Goal: Transaction & Acquisition: Purchase product/service

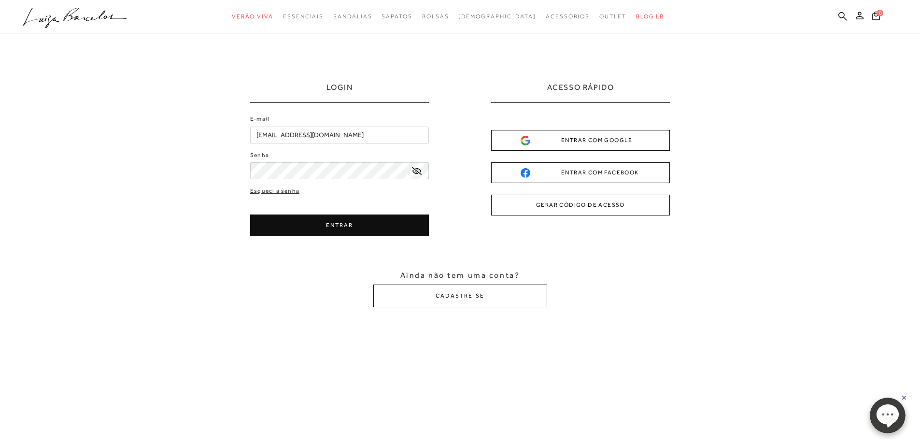
click at [350, 225] on button "ENTRAR" at bounding box center [339, 225] width 179 height 22
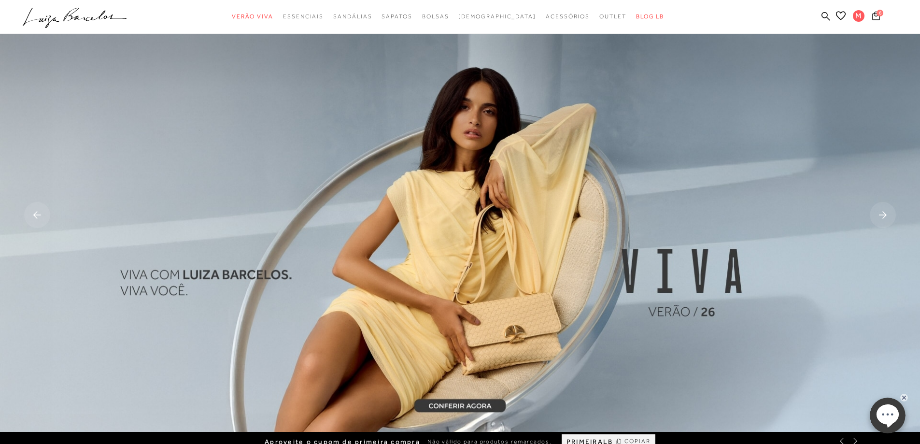
click at [875, 18] on icon at bounding box center [876, 15] width 8 height 9
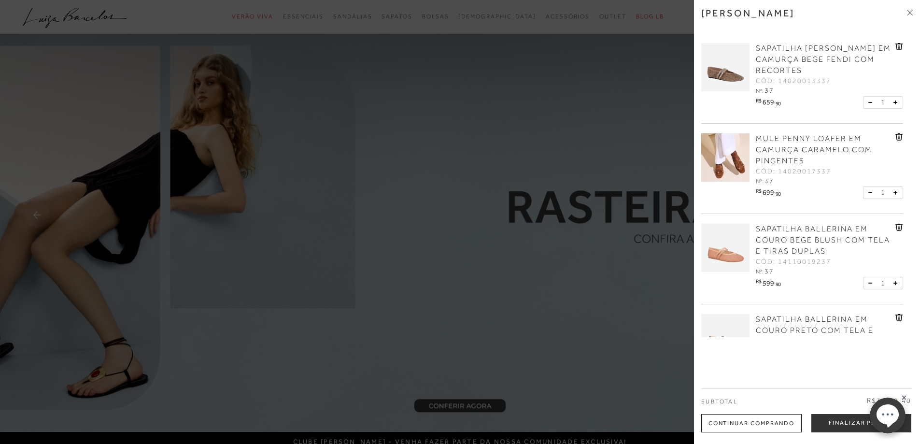
scroll to position [247, 0]
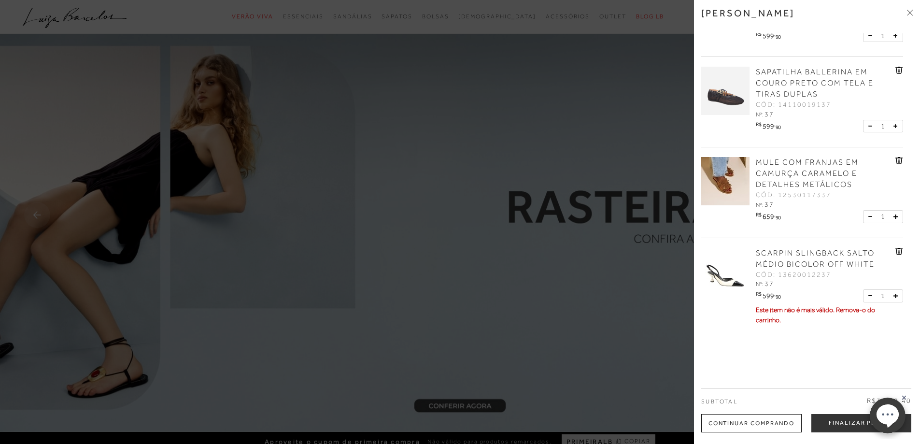
click at [898, 252] on icon at bounding box center [898, 252] width 1 height 4
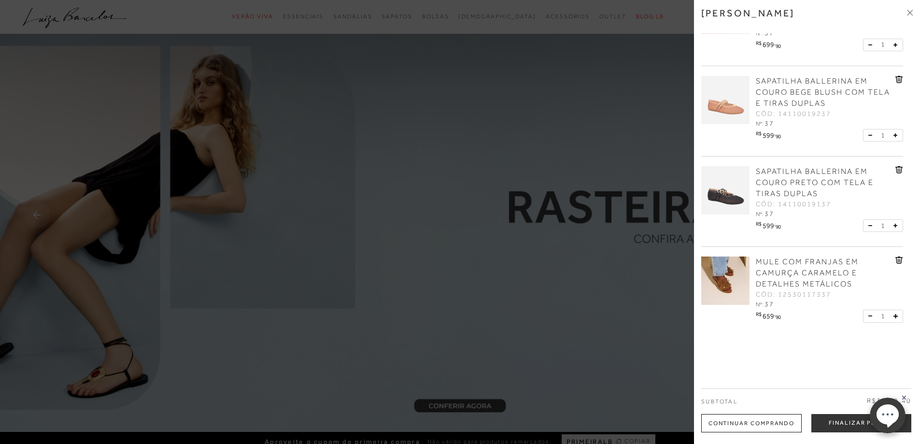
scroll to position [148, 0]
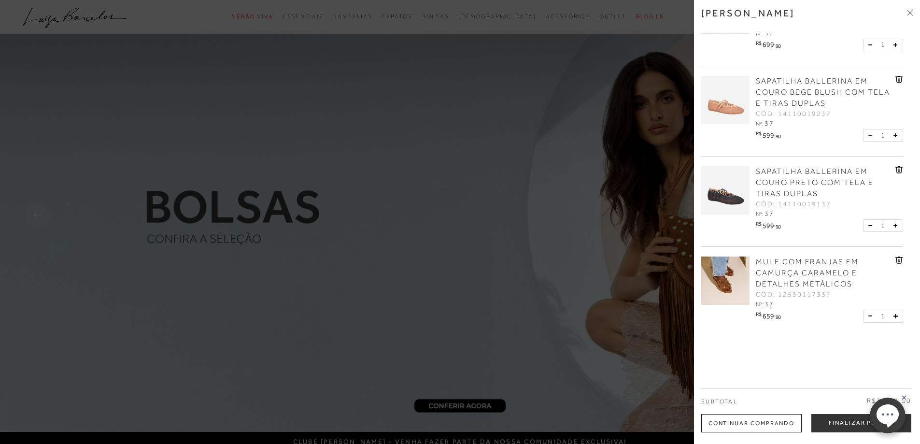
click at [897, 169] on icon at bounding box center [899, 169] width 8 height 7
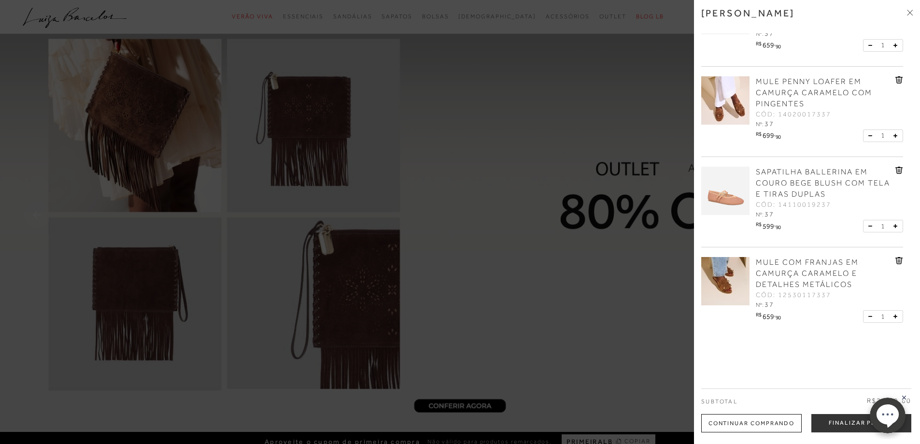
click at [898, 171] on icon at bounding box center [898, 171] width 1 height 4
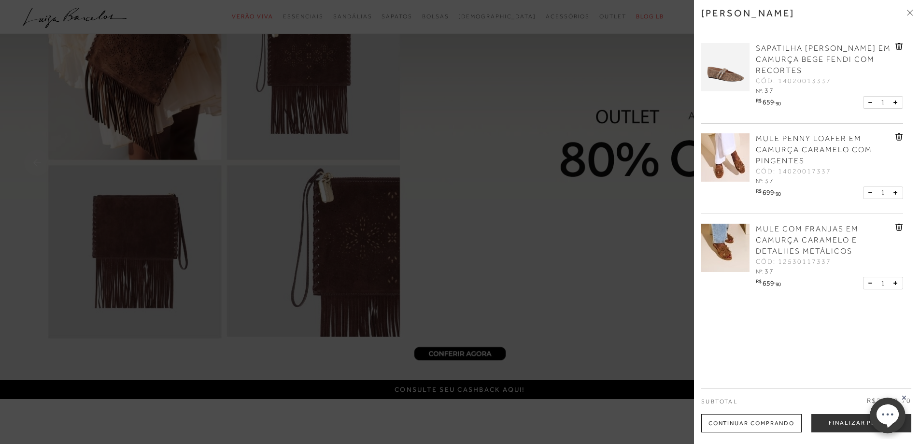
scroll to position [97, 0]
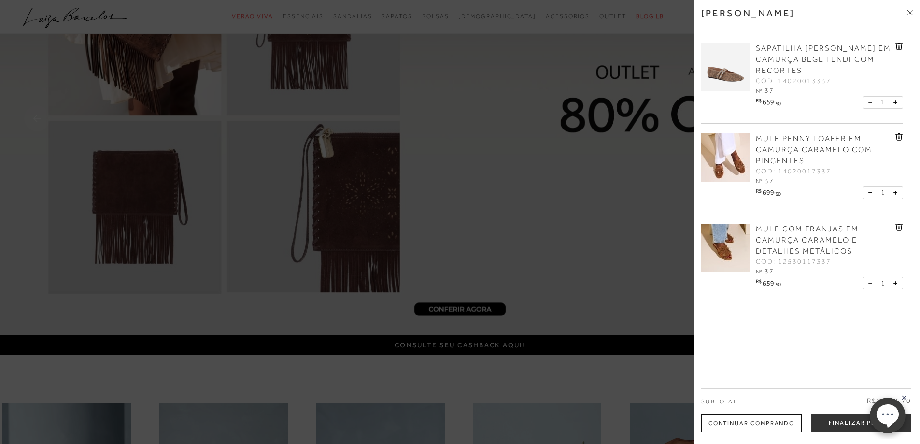
click at [903, 396] on g at bounding box center [904, 398] width 8 height 8
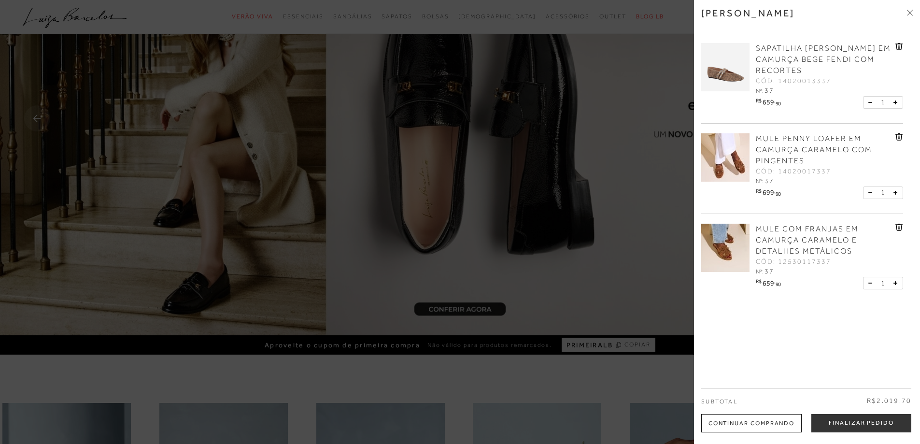
click at [732, 164] on img at bounding box center [725, 157] width 48 height 48
